Goal: Task Accomplishment & Management: Use online tool/utility

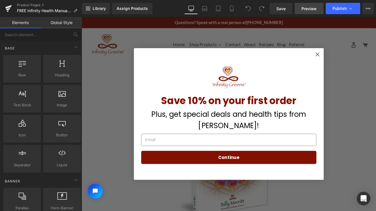
click at [308, 8] on span "Preview" at bounding box center [308, 9] width 15 height 6
click at [354, 61] on circle "Close dialog" at bounding box center [355, 60] width 9 height 9
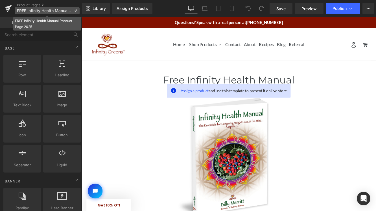
click at [55, 10] on span "FREE Infinity Health Manual Product Page 2025" at bounding box center [44, 10] width 54 height 5
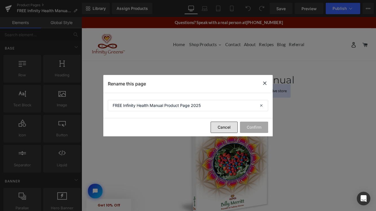
click at [225, 125] on button "Cancel" at bounding box center [224, 126] width 27 height 11
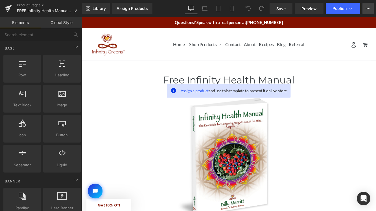
click at [369, 8] on icon at bounding box center [367, 8] width 1 height 1
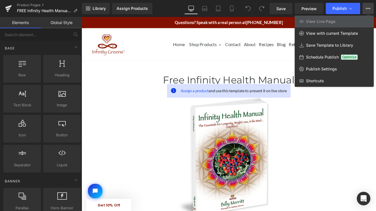
click at [320, 20] on span "View Live Page" at bounding box center [320, 21] width 29 height 5
click at [339, 7] on span "Publish" at bounding box center [339, 8] width 14 height 5
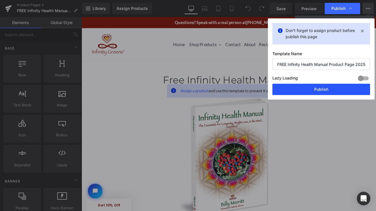
click at [333, 87] on button "Publish" at bounding box center [321, 89] width 98 height 11
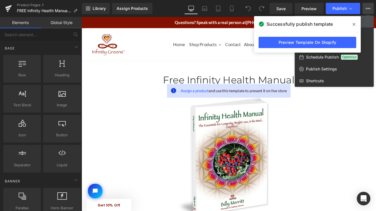
click at [352, 25] on span at bounding box center [353, 24] width 9 height 9
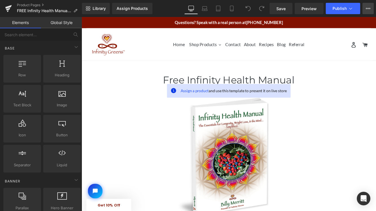
click at [367, 7] on icon at bounding box center [368, 8] width 5 height 5
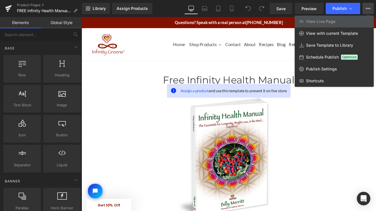
click at [315, 21] on span "View Live Page" at bounding box center [320, 21] width 29 height 5
click at [351, 7] on icon at bounding box center [351, 9] width 6 height 6
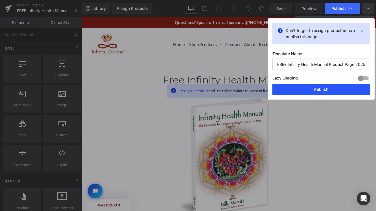
click at [321, 87] on button "Publish" at bounding box center [321, 89] width 98 height 11
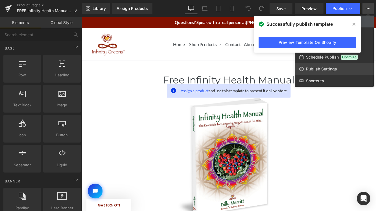
click at [314, 69] on span "Publish Settings" at bounding box center [321, 68] width 31 height 5
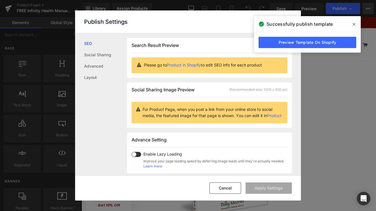
scroll to position [0, 0]
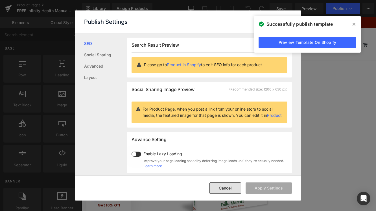
click at [227, 185] on button "Cancel" at bounding box center [225, 187] width 32 height 11
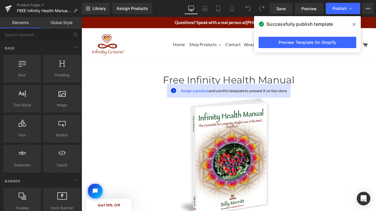
click at [354, 24] on icon at bounding box center [353, 24] width 3 height 3
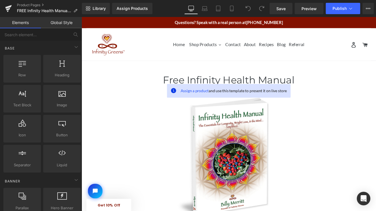
scroll to position [0, 0]
click at [282, 8] on span "Save" at bounding box center [280, 9] width 9 height 6
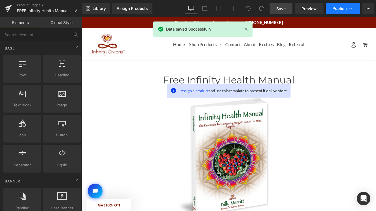
click at [349, 8] on icon at bounding box center [351, 9] width 6 height 6
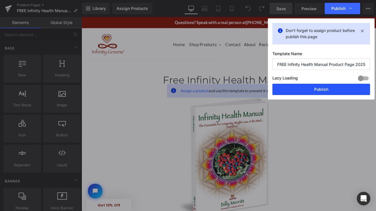
click at [321, 90] on button "Publish" at bounding box center [321, 89] width 98 height 11
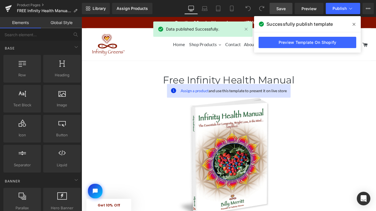
click at [352, 23] on span at bounding box center [353, 24] width 9 height 9
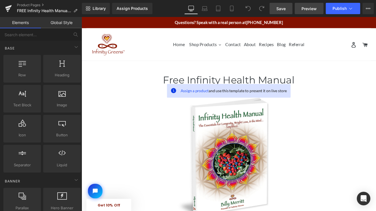
click at [309, 8] on span "Preview" at bounding box center [308, 9] width 15 height 6
click at [366, 8] on icon at bounding box center [366, 8] width 1 height 1
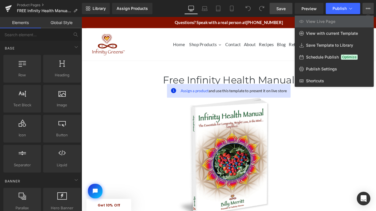
click at [317, 22] on span "View Live Page" at bounding box center [320, 21] width 29 height 5
